Goal: Information Seeking & Learning: Learn about a topic

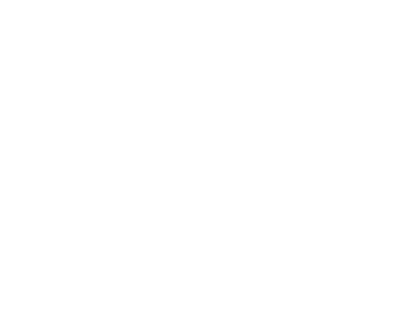
scroll to position [1327, 0]
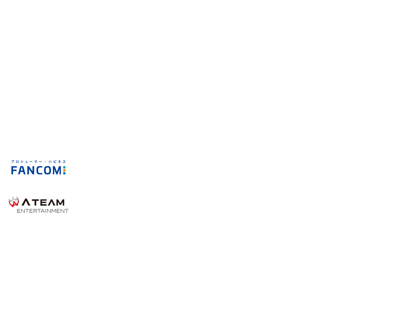
drag, startPoint x: 199, startPoint y: 173, endPoint x: 198, endPoint y: 176, distance: 3.1
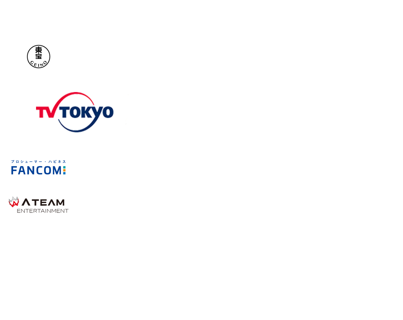
drag, startPoint x: 198, startPoint y: 176, endPoint x: 194, endPoint y: 139, distance: 36.9
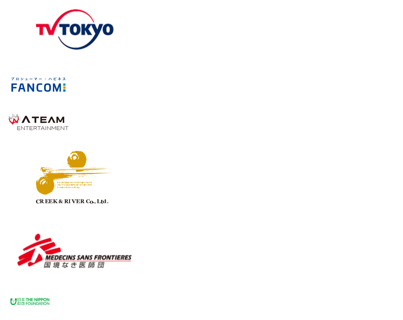
scroll to position [1505, 0]
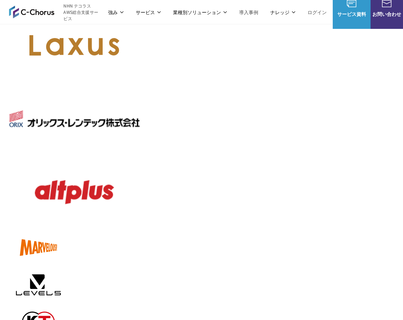
scroll to position [2746, 0]
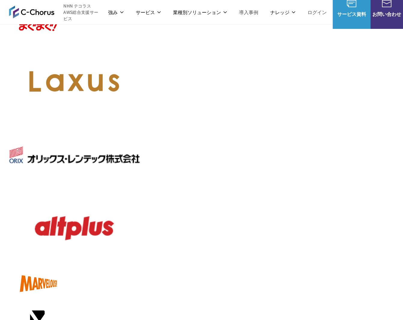
click at [70, 37] on link "C-Chorusの強み" at bounding box center [66, 36] width 31 height 6
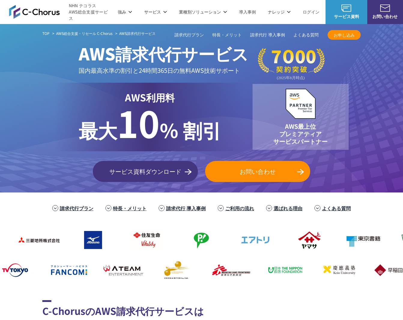
click at [179, 121] on p "最大 10 % 割引" at bounding box center [150, 124] width 143 height 40
